Goal: Check status: Check status

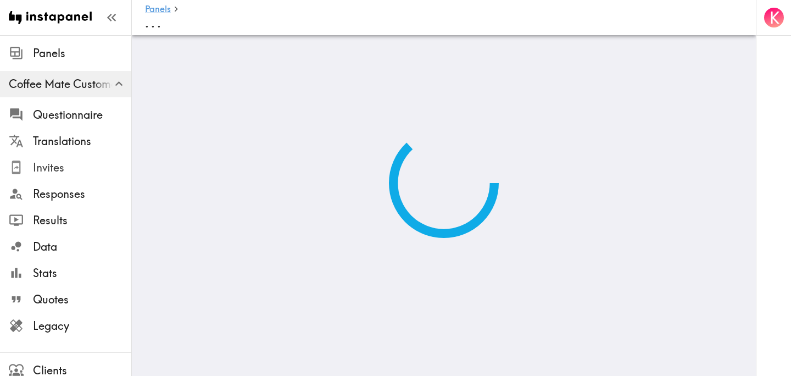
click at [83, 165] on span "Invites" at bounding box center [82, 167] width 98 height 15
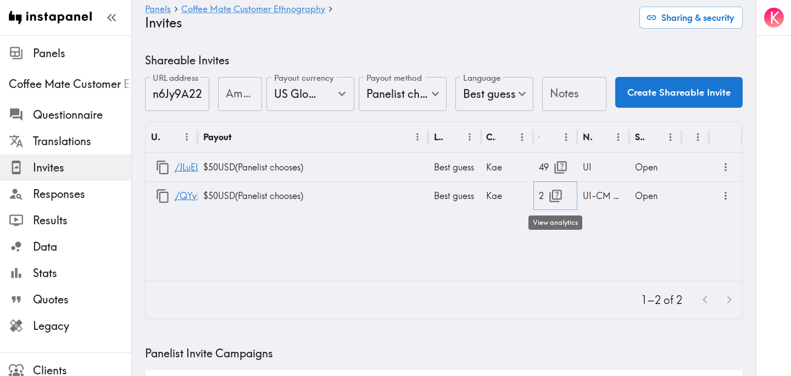
click at [558, 197] on icon "button" at bounding box center [555, 195] width 15 height 15
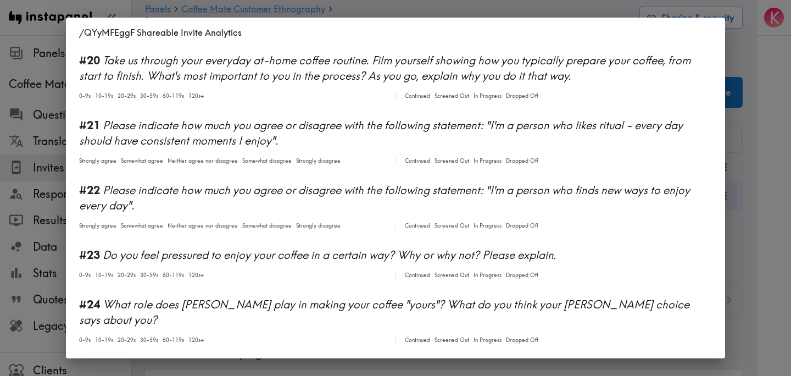
scroll to position [1815, 0]
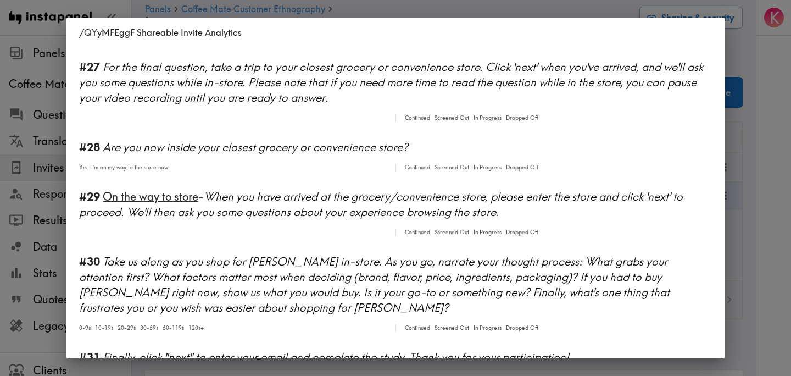
click at [756, 202] on div "/QYyMFEggF Shareable Invite Analytics #1 There is a new instapanel! Continued S…" at bounding box center [395, 188] width 791 height 376
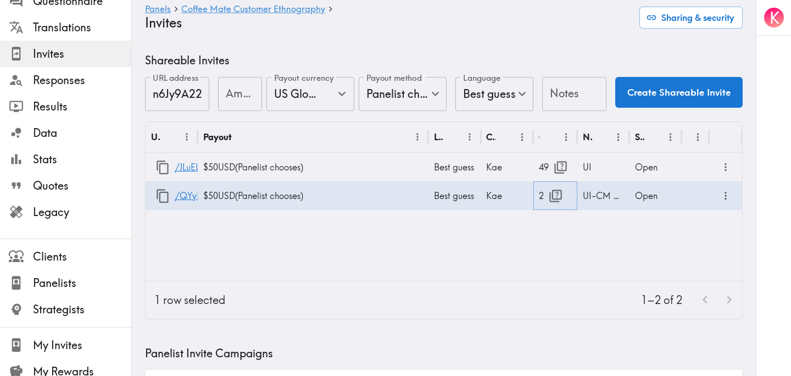
scroll to position [153, 0]
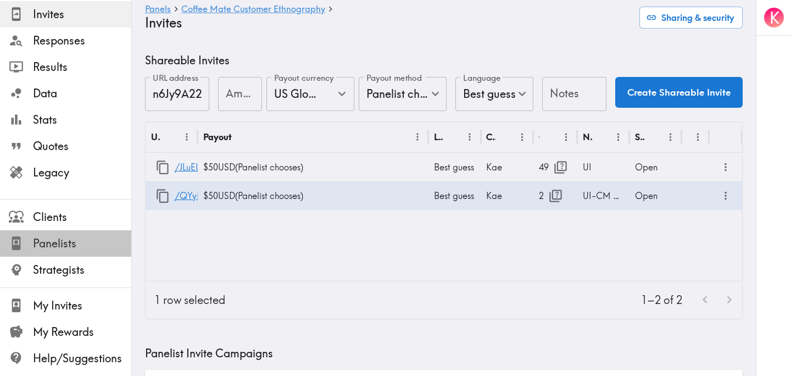
click at [81, 247] on span "Panelists" at bounding box center [82, 243] width 98 height 15
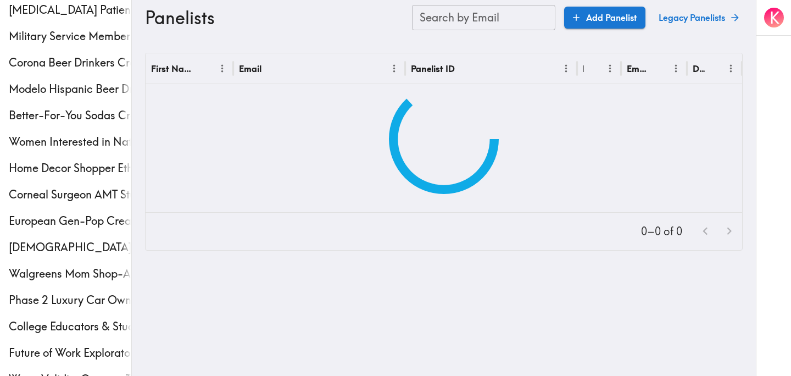
click at [483, 21] on input "Search by Email" at bounding box center [483, 17] width 143 height 25
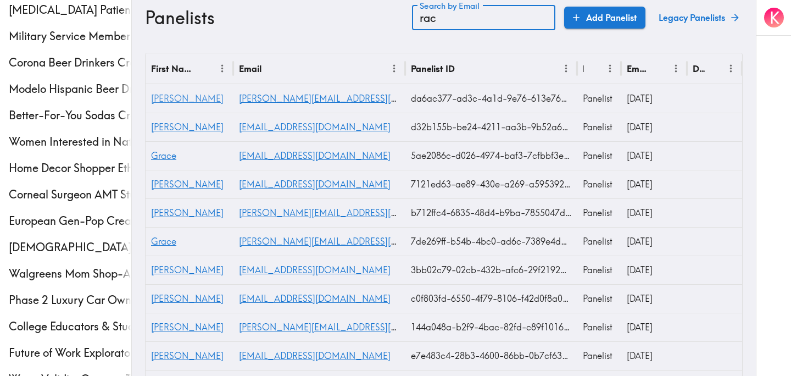
type input "rac"
click at [166, 103] on span "[PERSON_NAME]" at bounding box center [187, 98] width 72 height 11
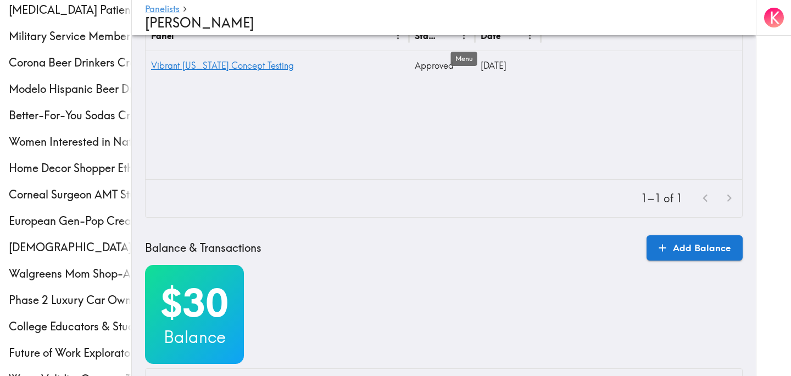
scroll to position [421, 0]
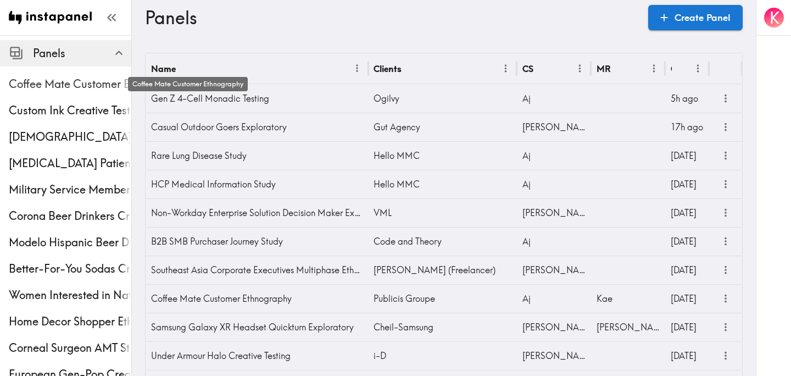
click at [68, 87] on span "Coffee Mate Customer Ethnography" at bounding box center [70, 83] width 122 height 15
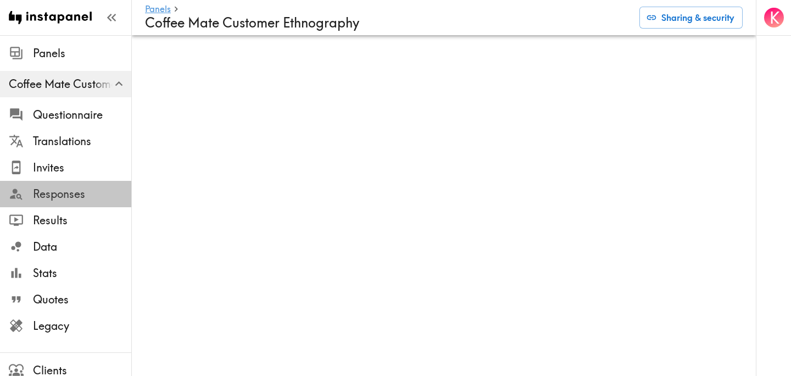
click at [84, 191] on span "Responses" at bounding box center [82, 193] width 98 height 15
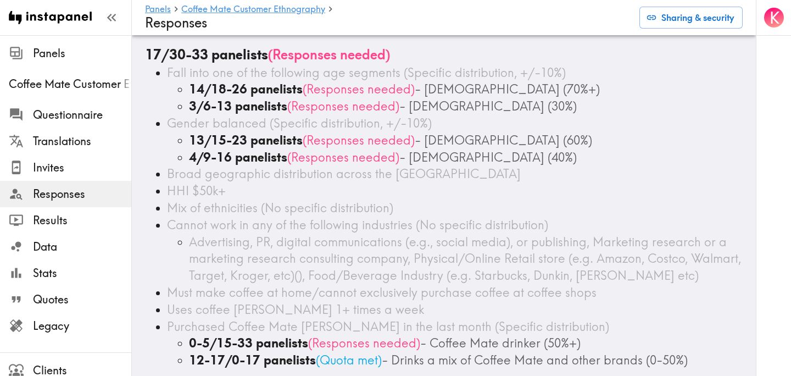
scroll to position [41, 0]
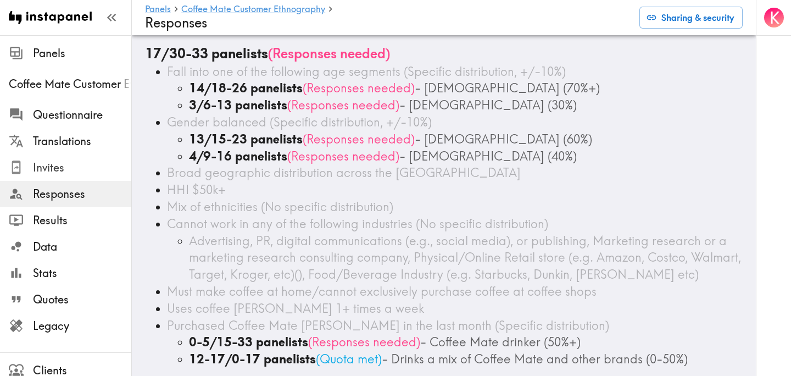
click at [61, 176] on span "Invites" at bounding box center [82, 168] width 98 height 20
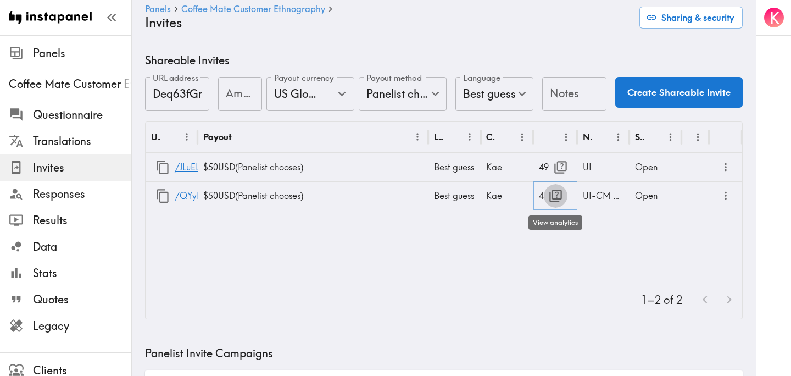
click at [553, 194] on icon "button" at bounding box center [555, 195] width 15 height 15
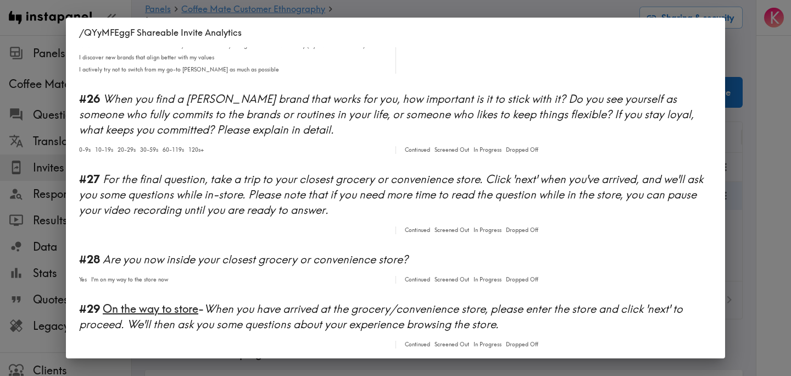
scroll to position [2042, 0]
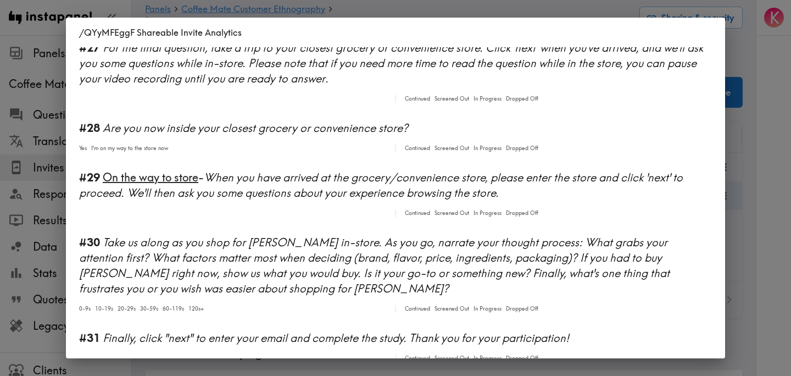
click at [744, 149] on div "/QYyMFEggF Shareable Invite Analytics #1 There is a new instapanel! 5-9s Contin…" at bounding box center [395, 188] width 791 height 376
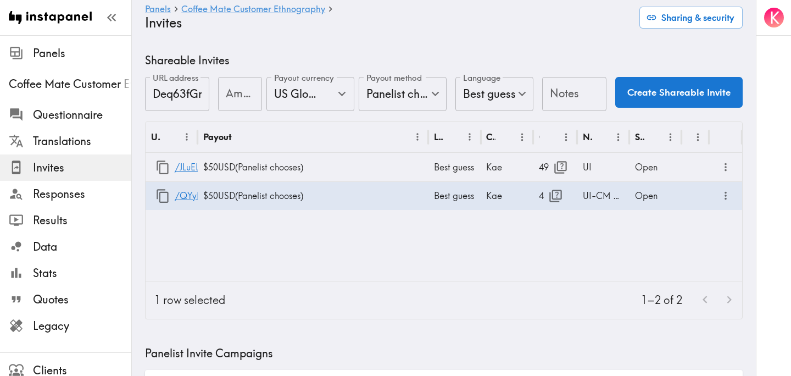
click at [442, 243] on div "URL Payout Language Creator Opens Notes Status /JLuELdhb6 $50 USD ( Panelist ch…" at bounding box center [443, 201] width 596 height 159
click at [556, 194] on icon "button" at bounding box center [555, 195] width 15 height 15
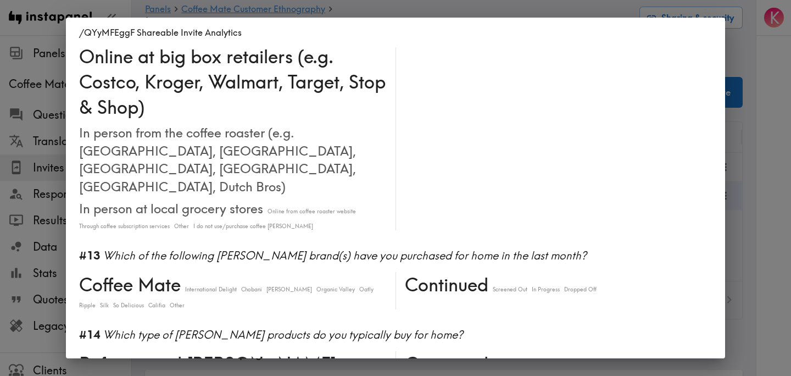
scroll to position [1146, 0]
click at [758, 238] on div "/QYyMFEggF Shareable Invite Analytics #1 There is a new instapanel! 5-9s Contin…" at bounding box center [395, 188] width 791 height 376
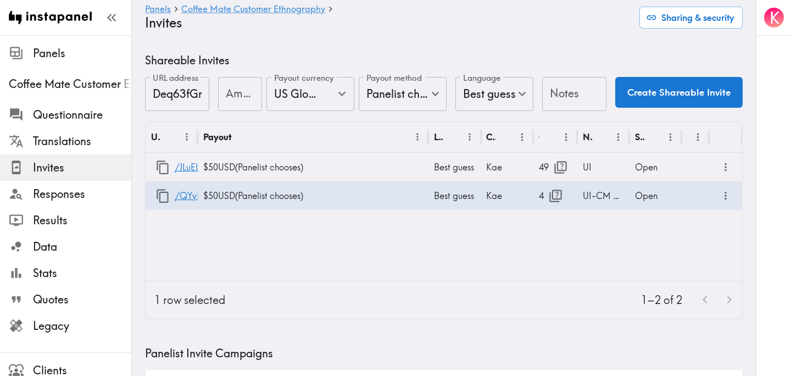
click at [548, 254] on div "URL Payout Language Creator Opens Notes Status /JLuELdhb6 $50 USD ( Panelist ch…" at bounding box center [443, 201] width 596 height 159
